Goal: Navigation & Orientation: Find specific page/section

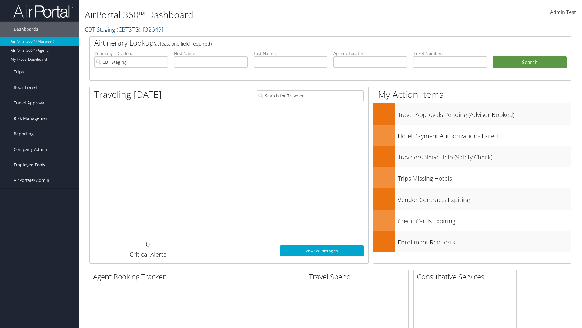
click at [39, 165] on span "Employee Tools" at bounding box center [30, 164] width 32 height 15
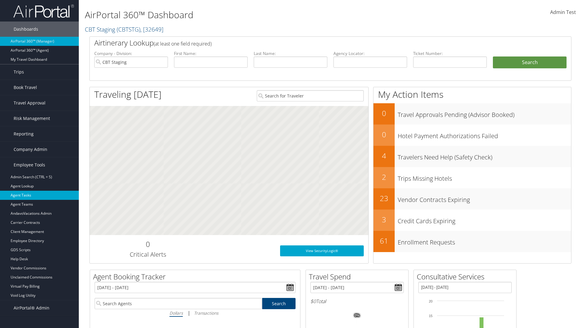
click at [39, 195] on link "Agent Tasks" at bounding box center [39, 194] width 79 height 9
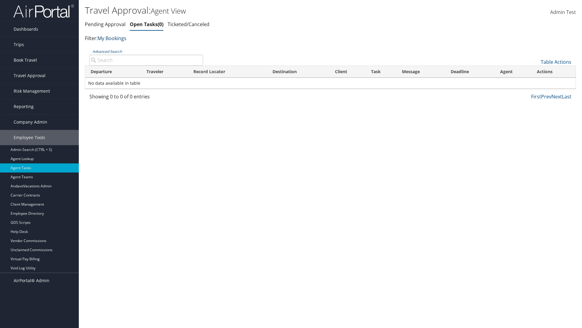
click at [113, 38] on link "My Bookings" at bounding box center [112, 38] width 29 height 7
click at [139, 47] on link "My TMC" at bounding box center [139, 47] width 80 height 10
